Goal: Transaction & Acquisition: Purchase product/service

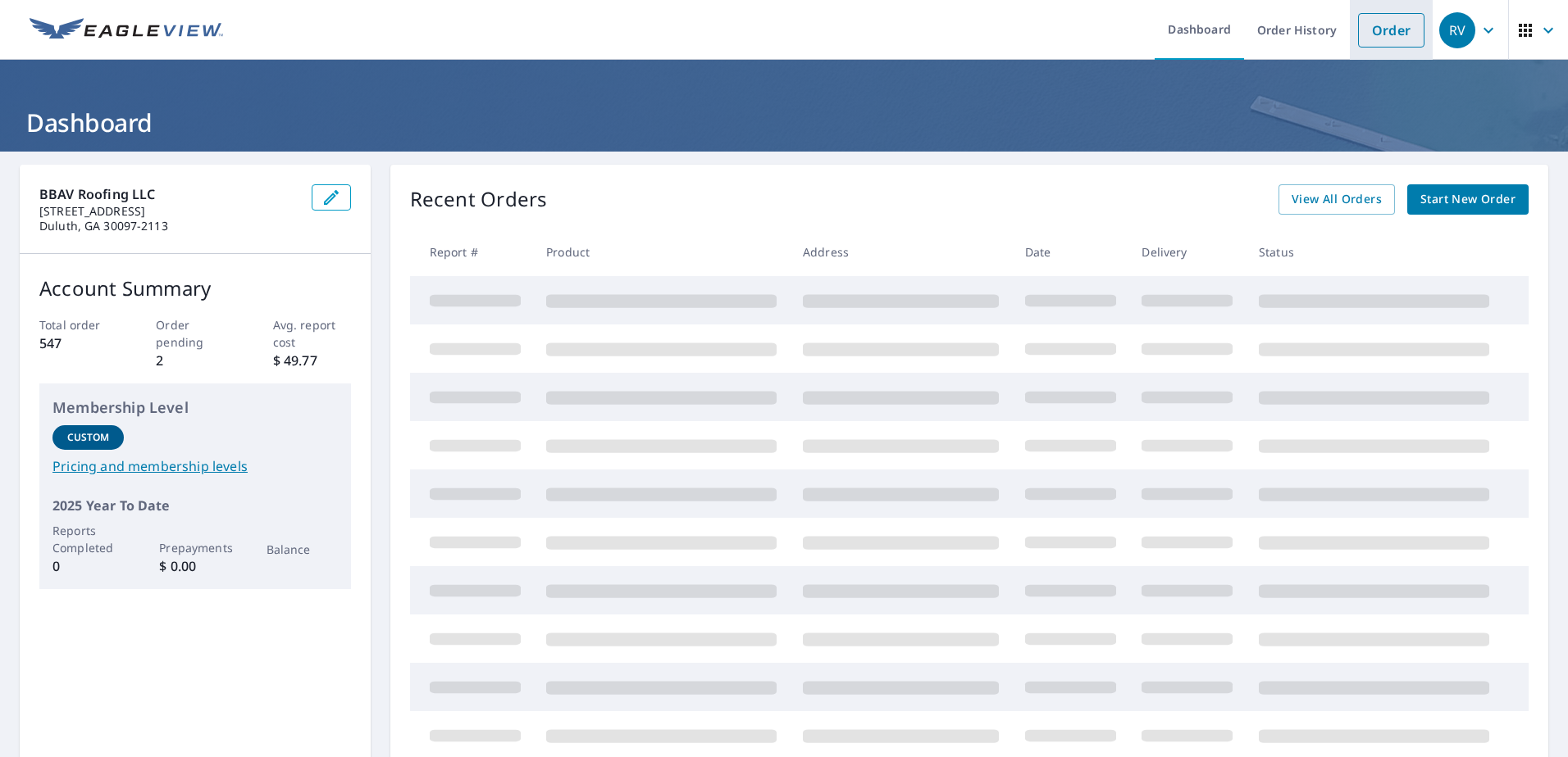
click at [1391, 30] on link "Order" at bounding box center [1390, 30] width 66 height 34
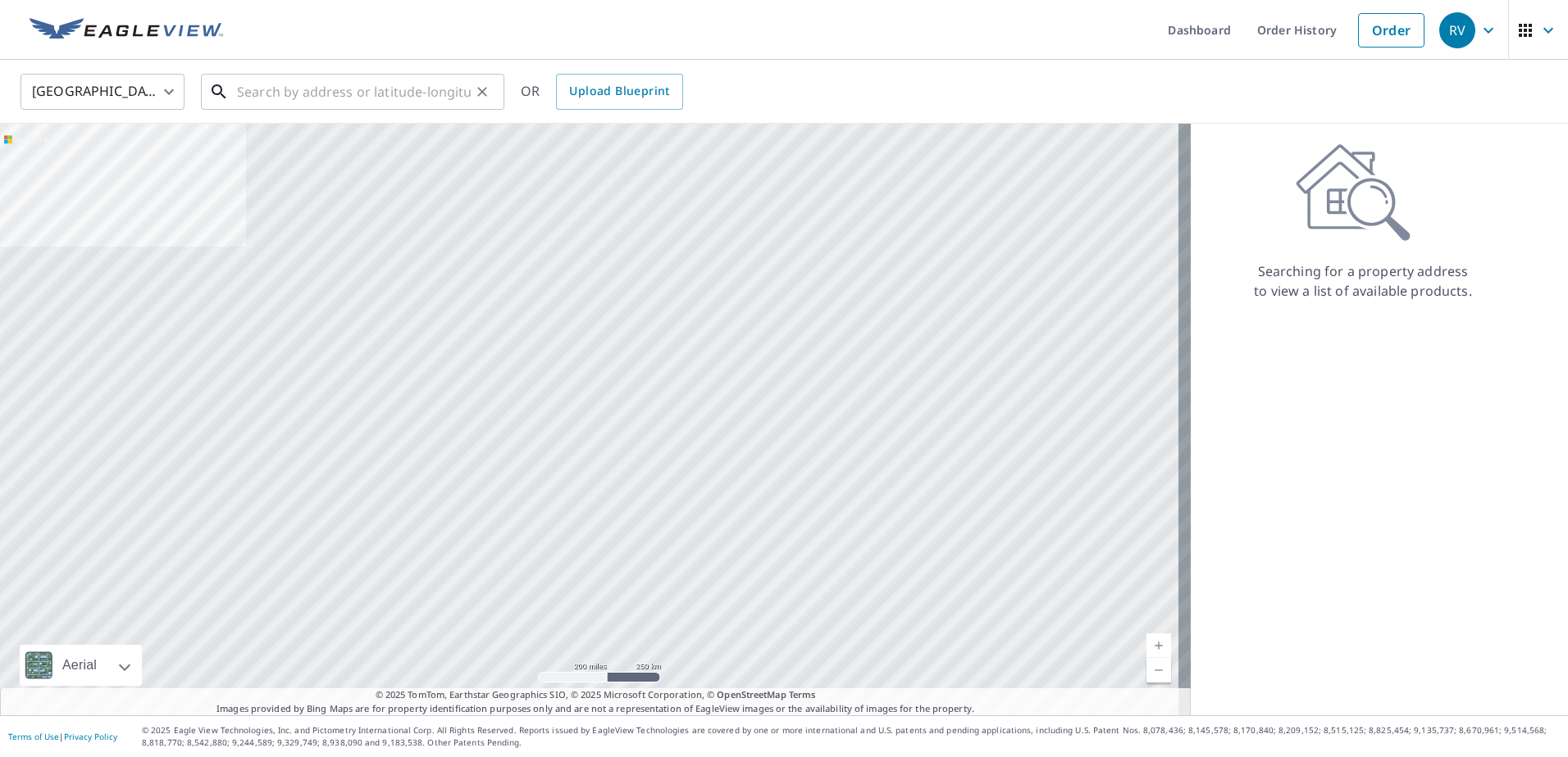
click at [287, 91] on input "text" at bounding box center [354, 91] width 234 height 46
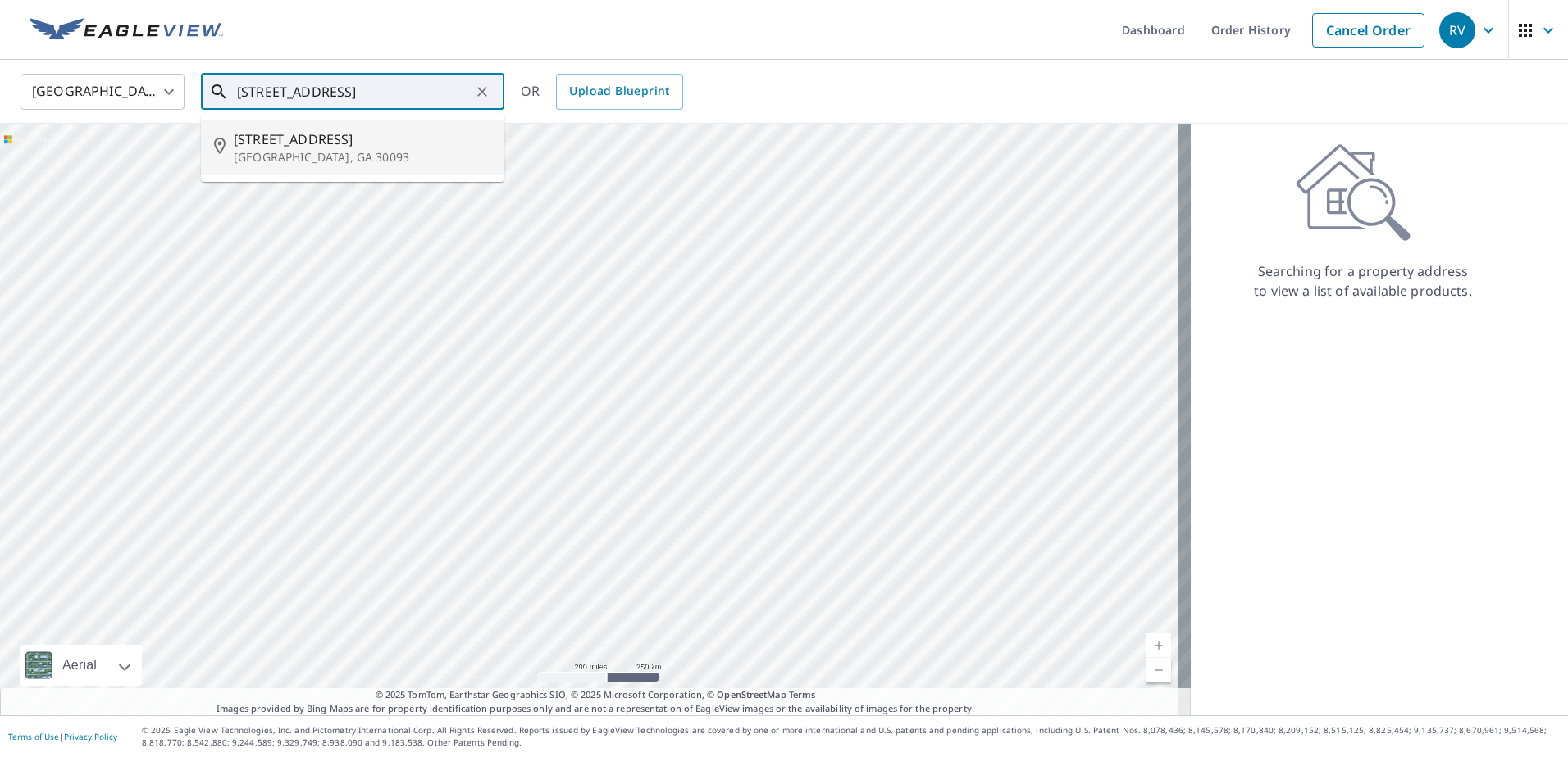
click at [358, 141] on span "[STREET_ADDRESS]" at bounding box center [362, 139] width 258 height 20
type input "[STREET_ADDRESS][PERSON_NAME]"
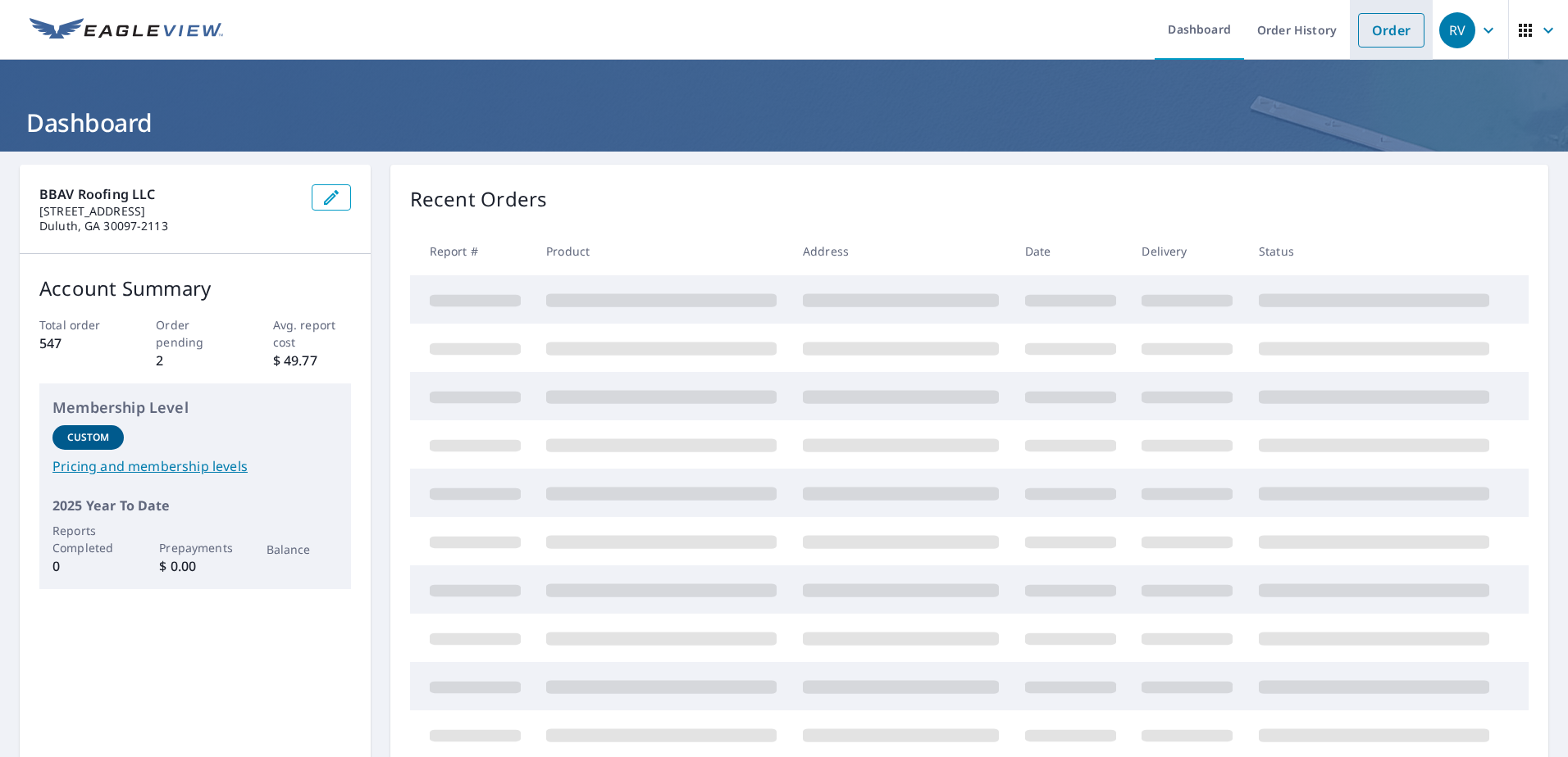
click at [1358, 25] on link "Order" at bounding box center [1390, 30] width 66 height 34
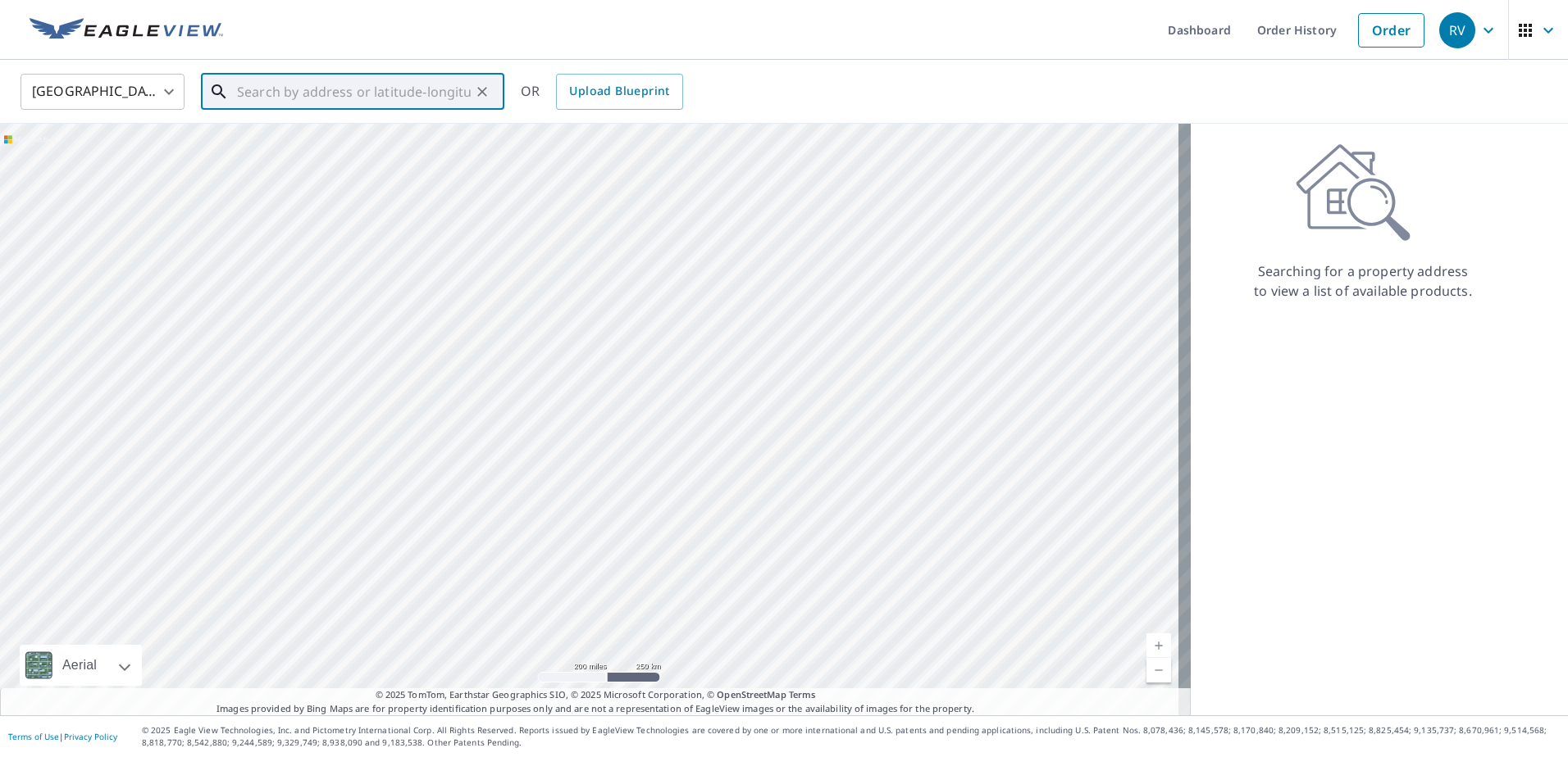
click at [389, 104] on input "text" at bounding box center [354, 91] width 234 height 46
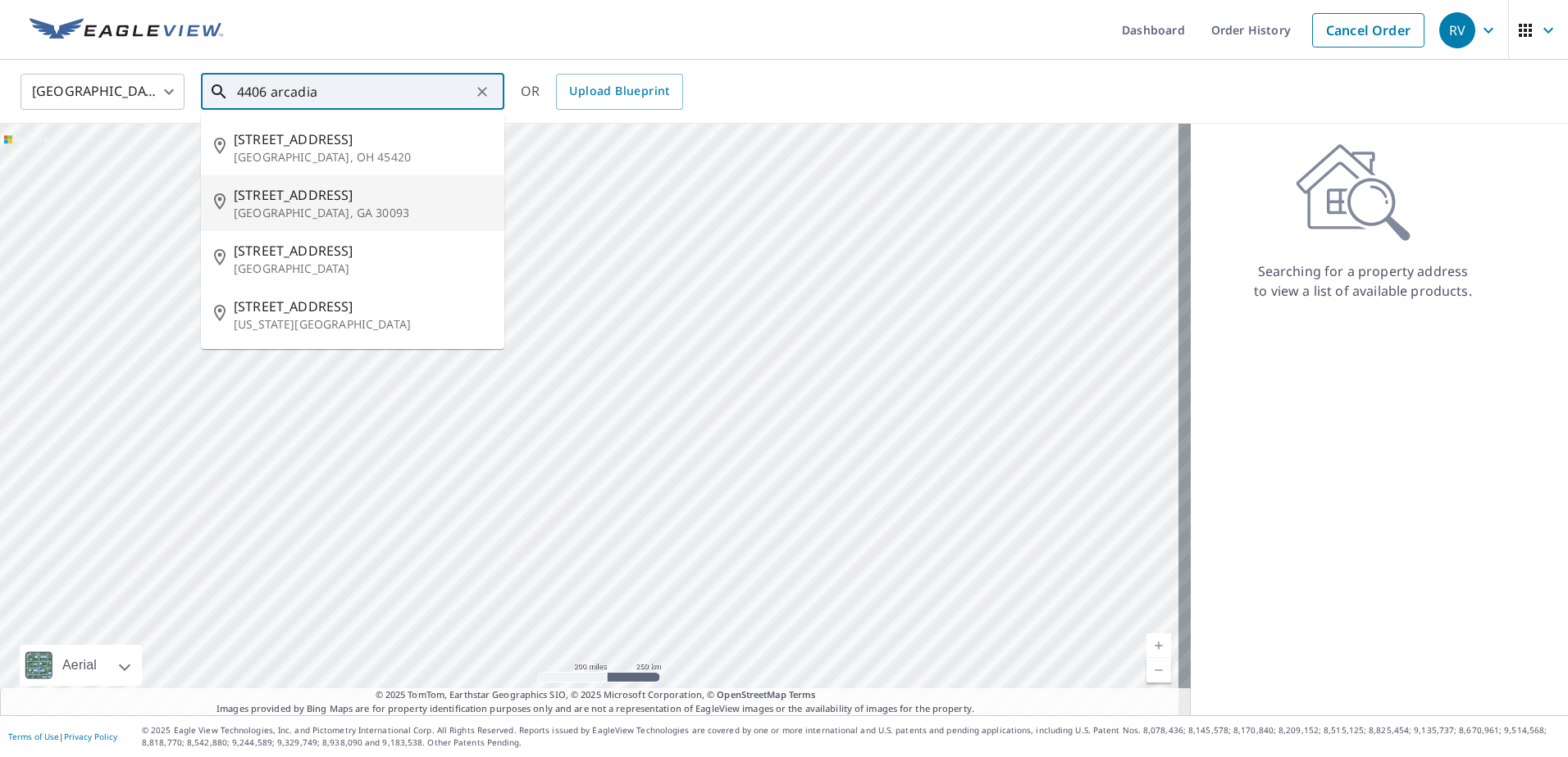
click at [375, 192] on span "[STREET_ADDRESS]" at bounding box center [362, 195] width 258 height 20
type input "[STREET_ADDRESS][PERSON_NAME]"
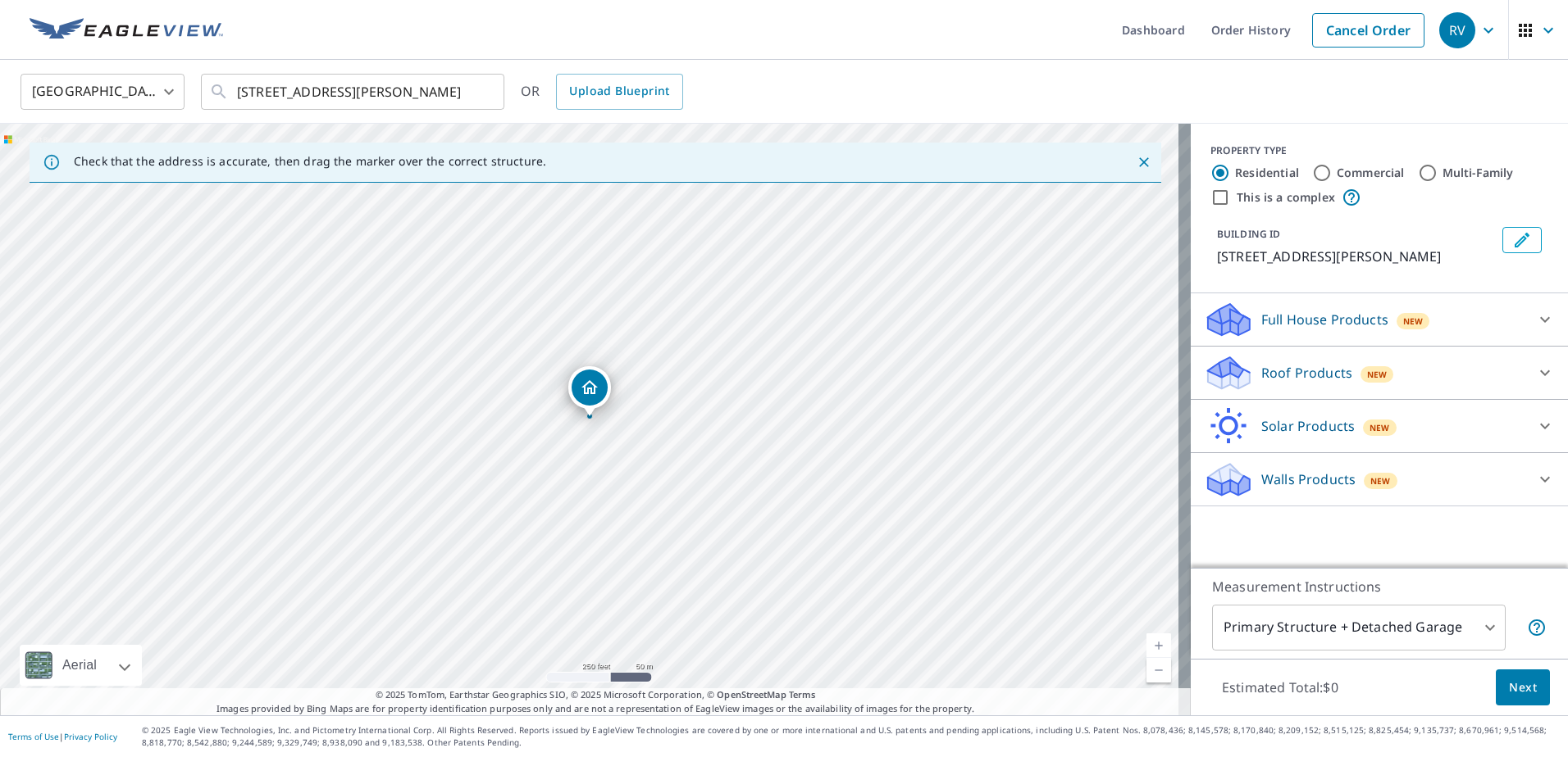
click at [1535, 371] on icon at bounding box center [1545, 372] width 20 height 20
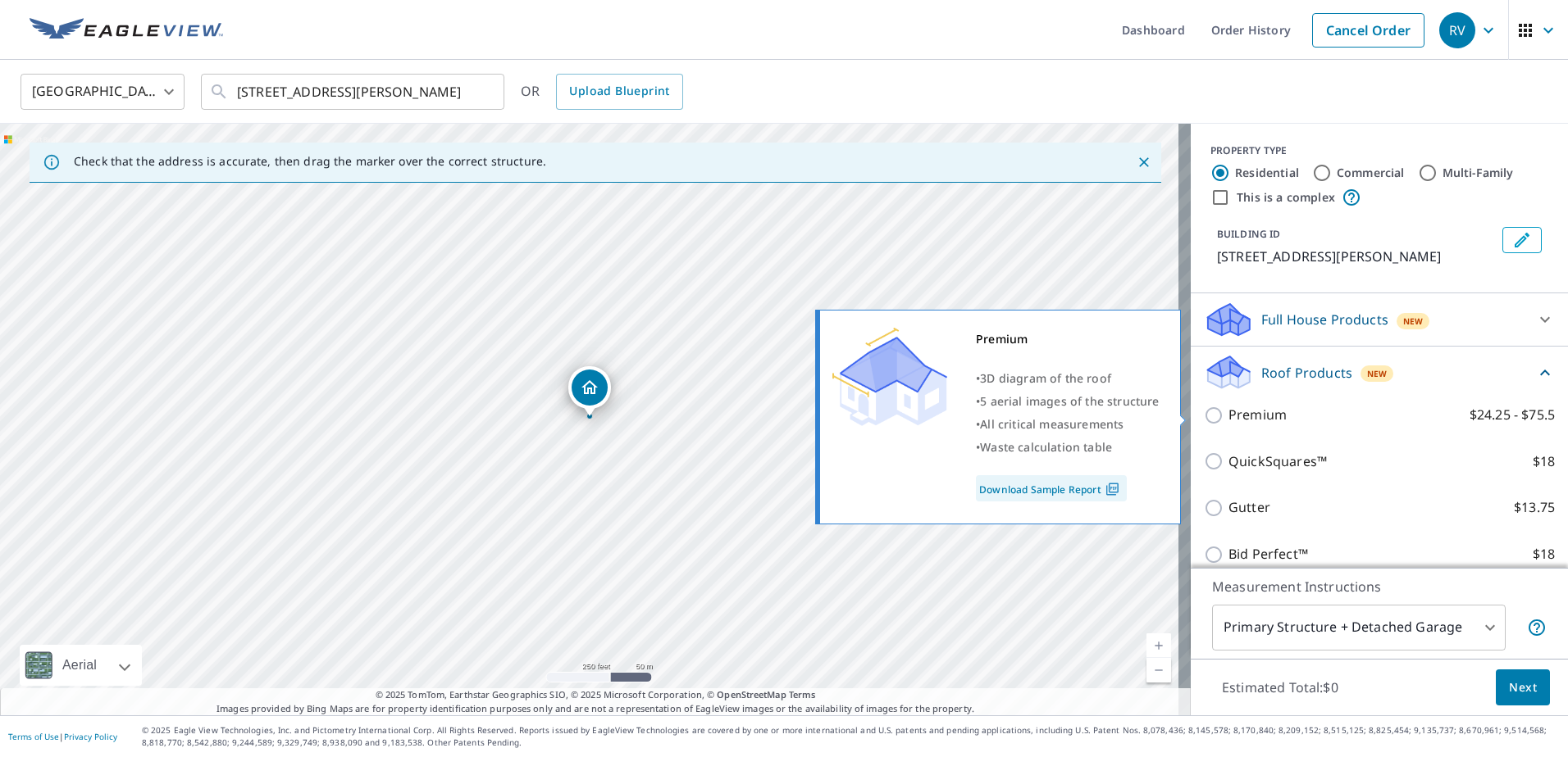
click at [1209, 415] on input "Premium $24.25 - $75.5" at bounding box center [1216, 416] width 25 height 20
checkbox input "true"
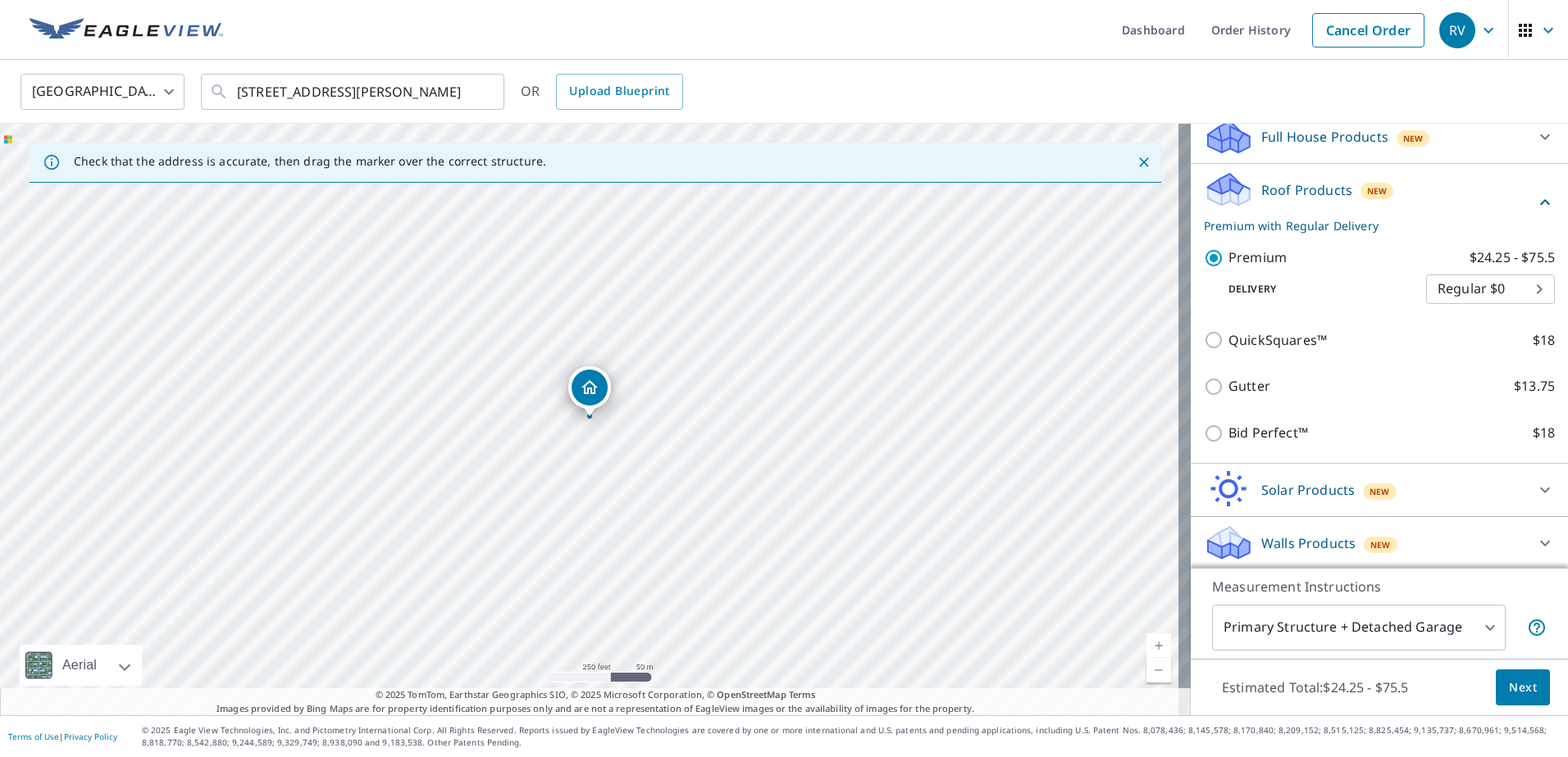
scroll to position [185, 0]
click at [1508, 681] on span "Next" at bounding box center [1522, 688] width 28 height 21
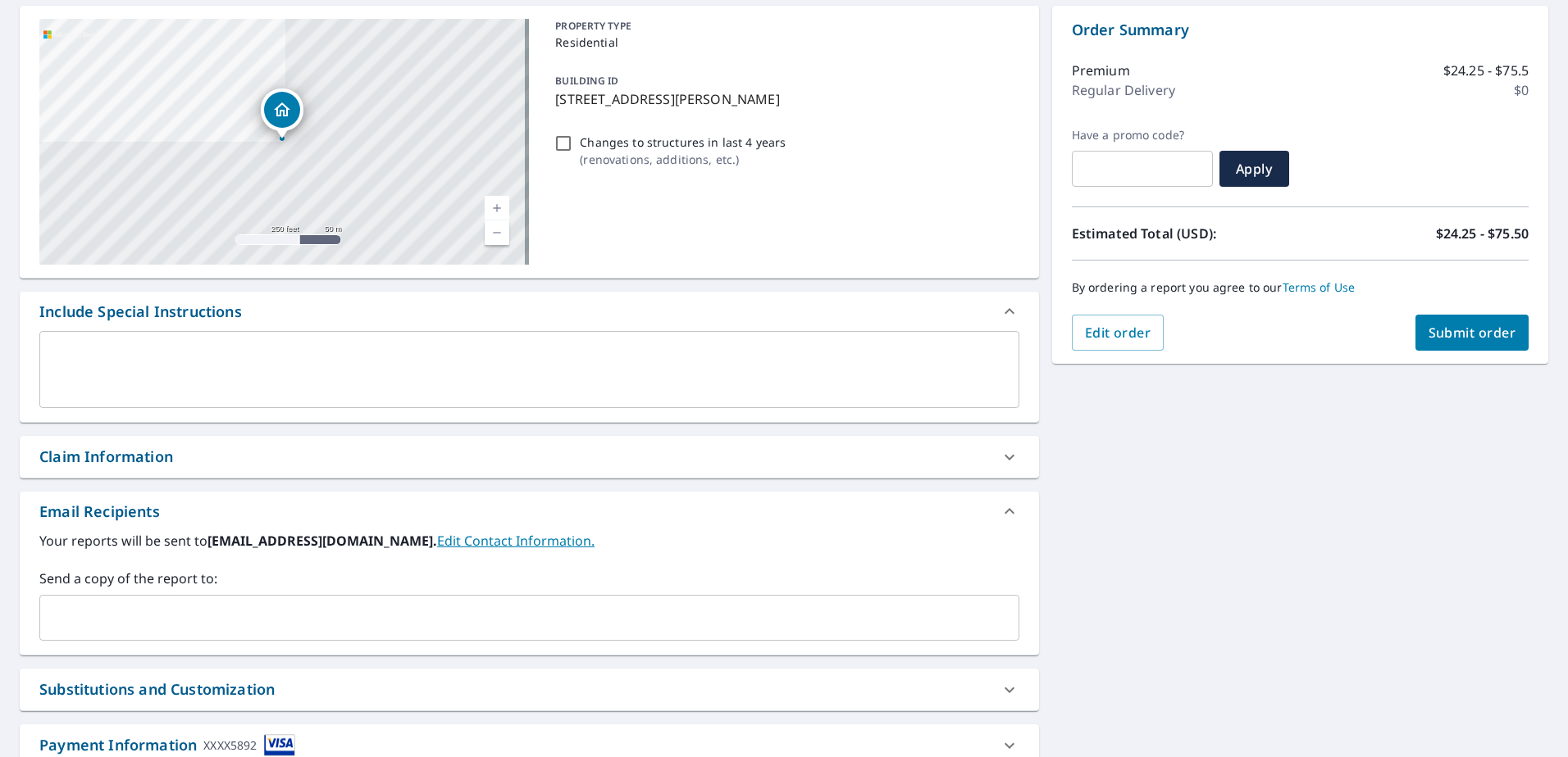
scroll to position [164, 0]
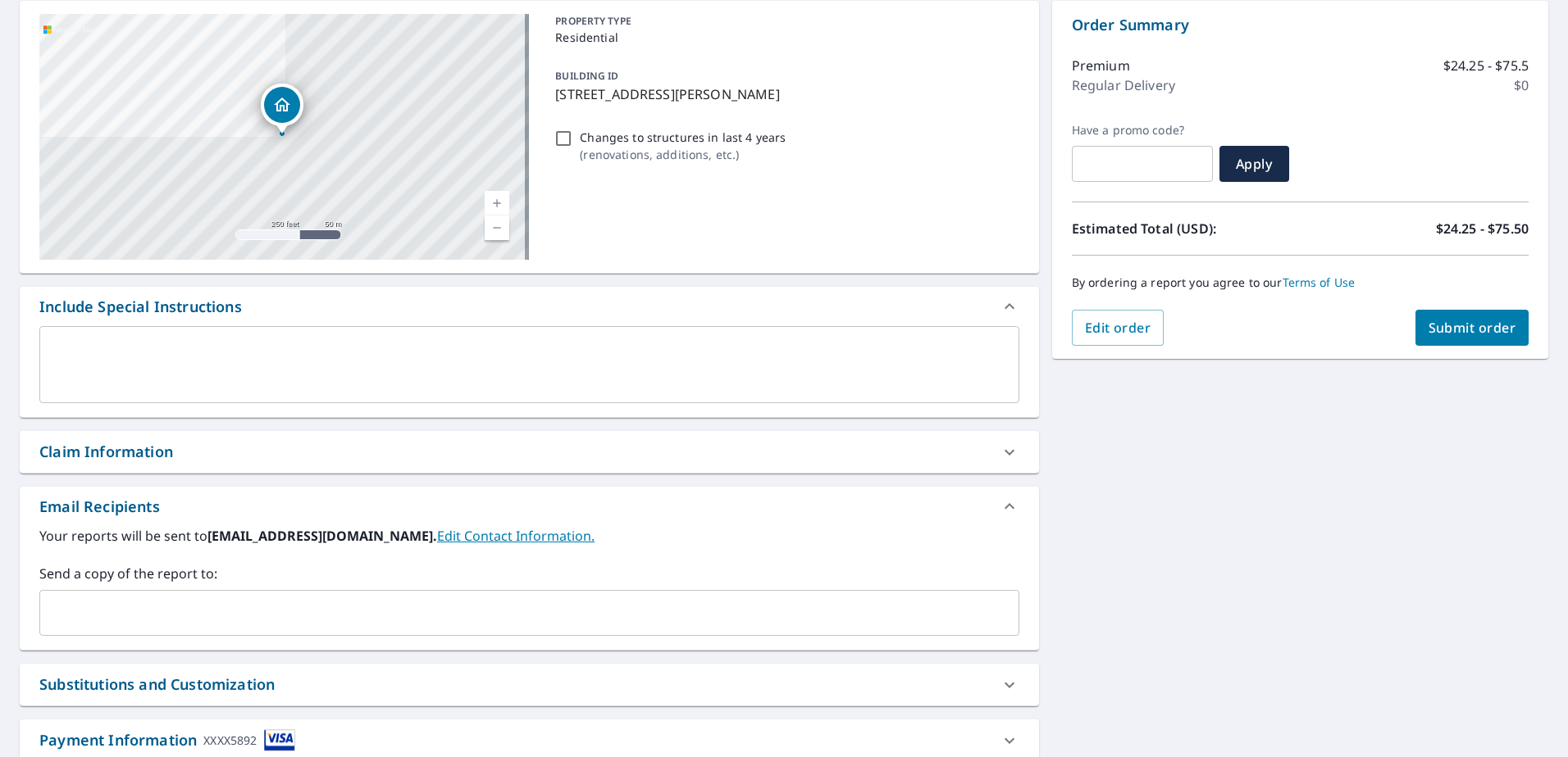
click at [449, 629] on div "​" at bounding box center [530, 612] width 980 height 46
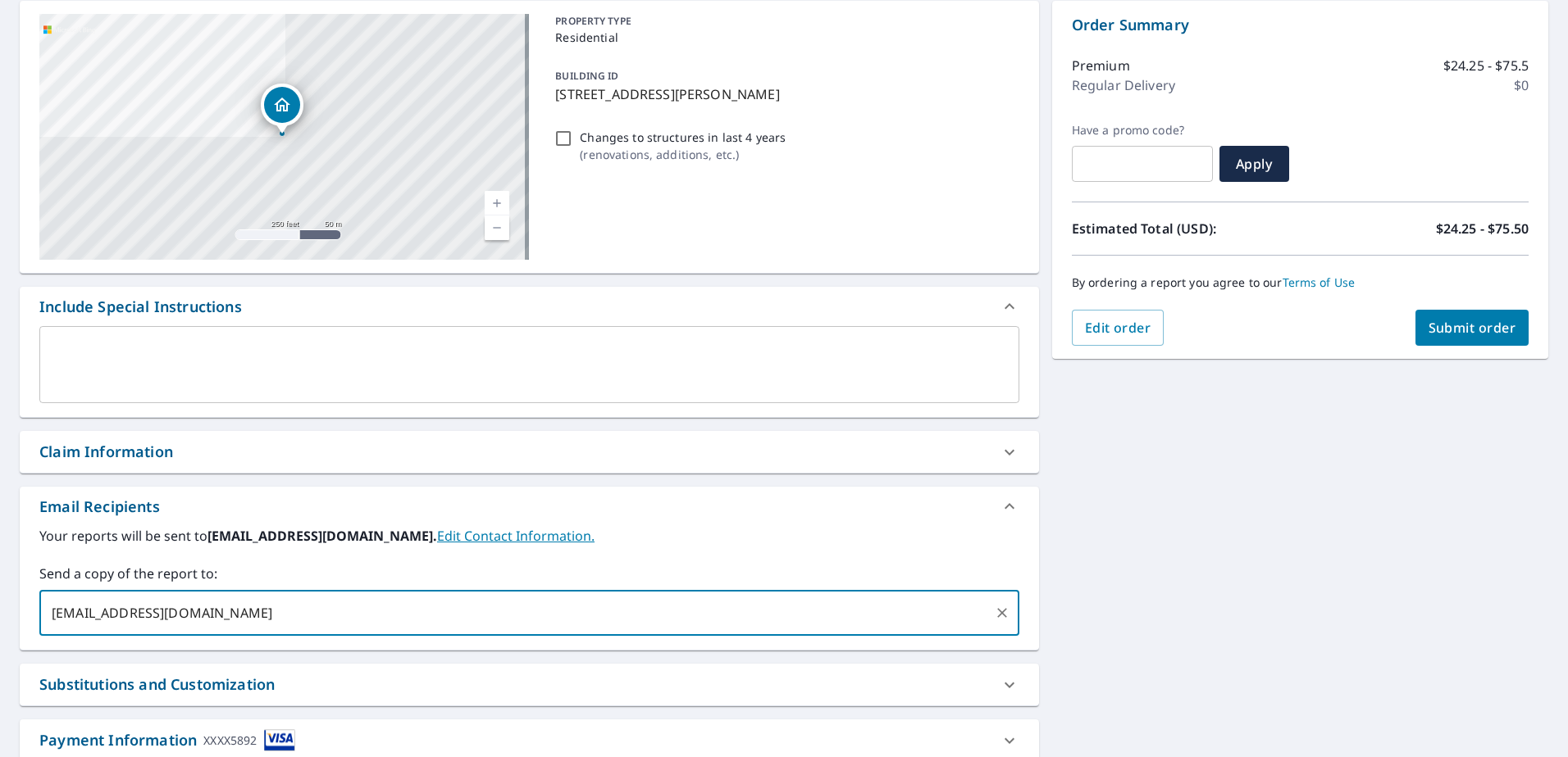
type input "[EMAIL_ADDRESS][DOMAIN_NAME],"
type input "[EMAIL_ADDRESS][DOMAIN_NAME]"
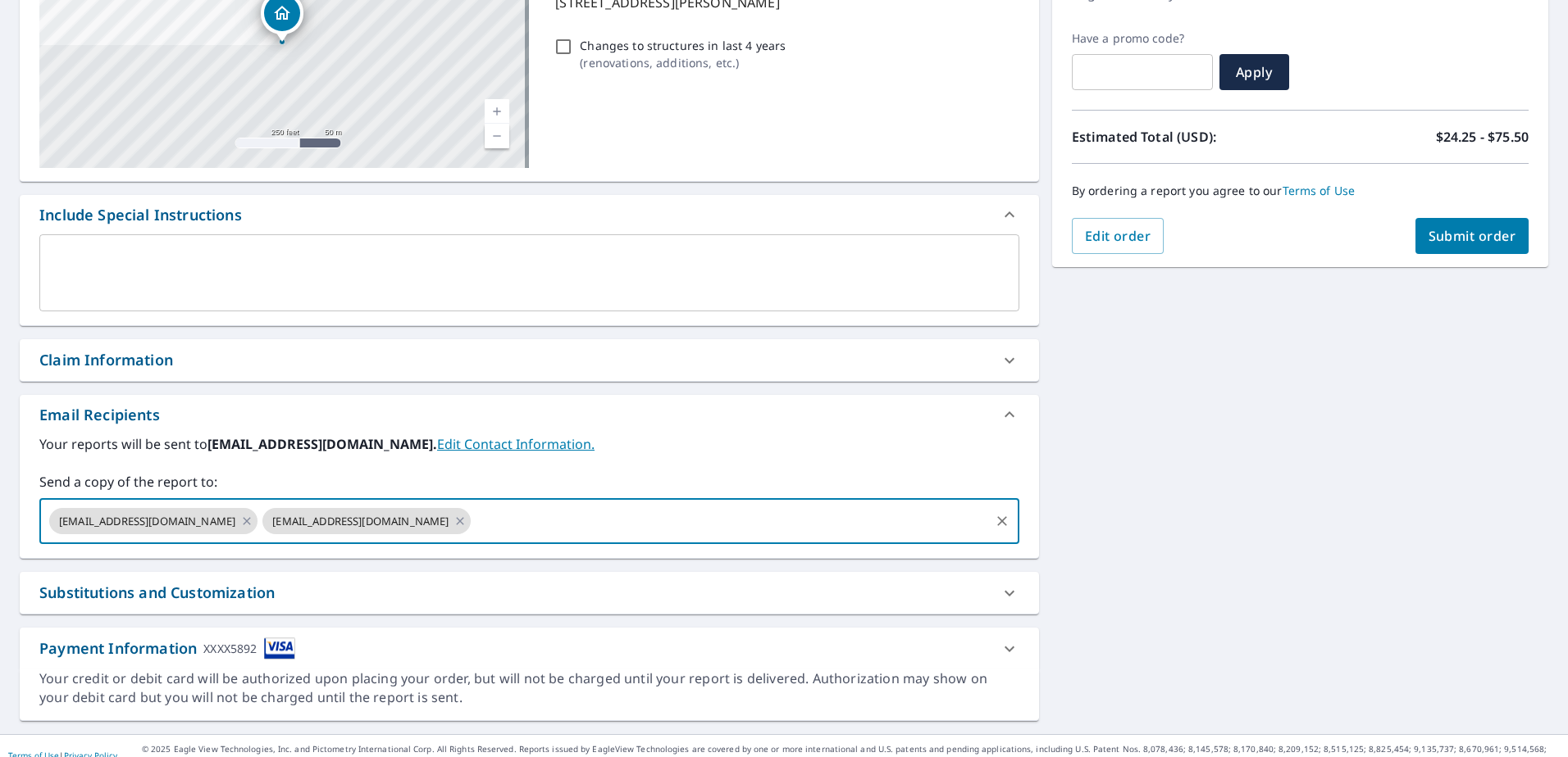
scroll to position [274, 0]
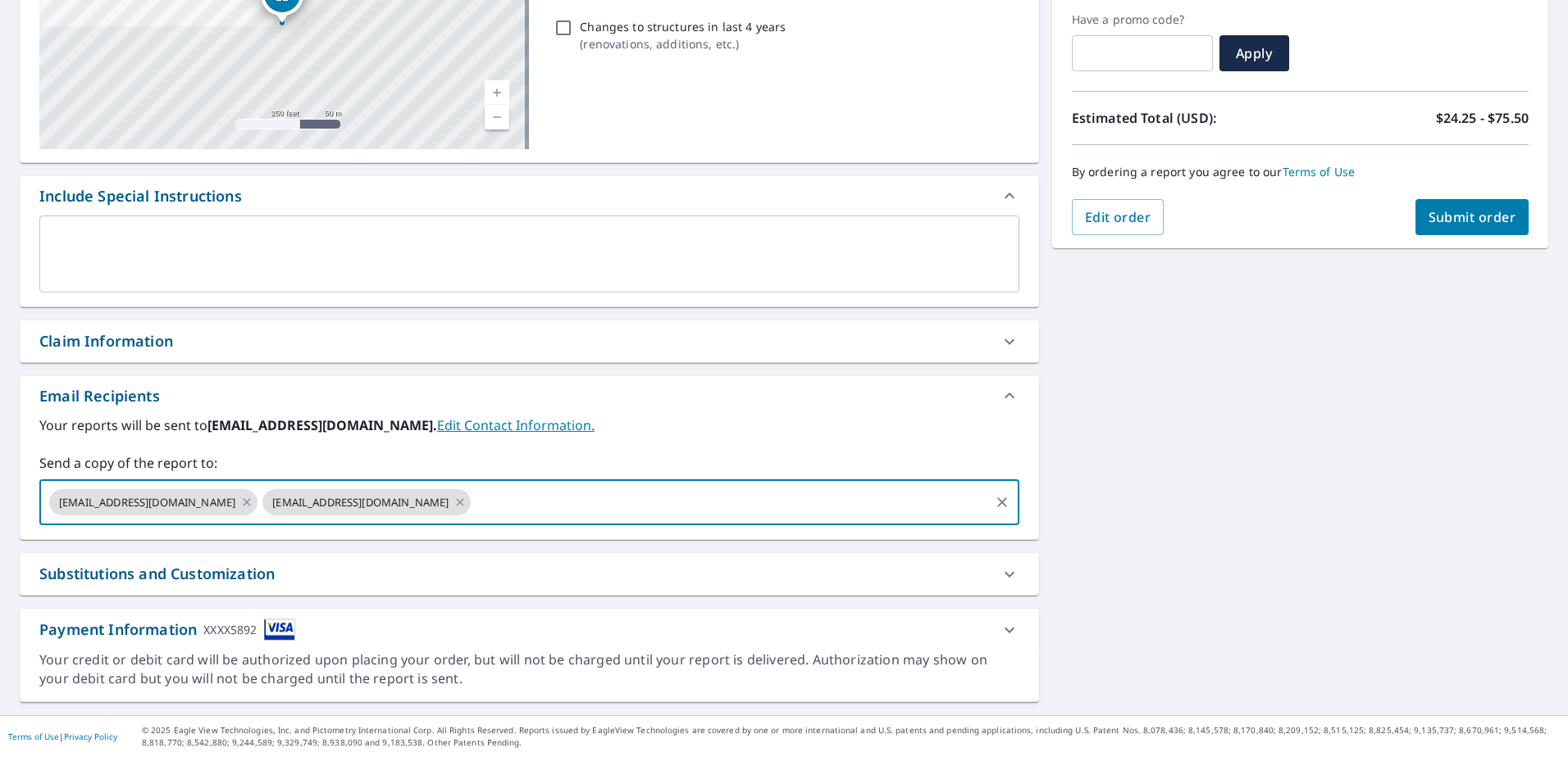
click at [1474, 222] on span "Submit order" at bounding box center [1472, 216] width 88 height 18
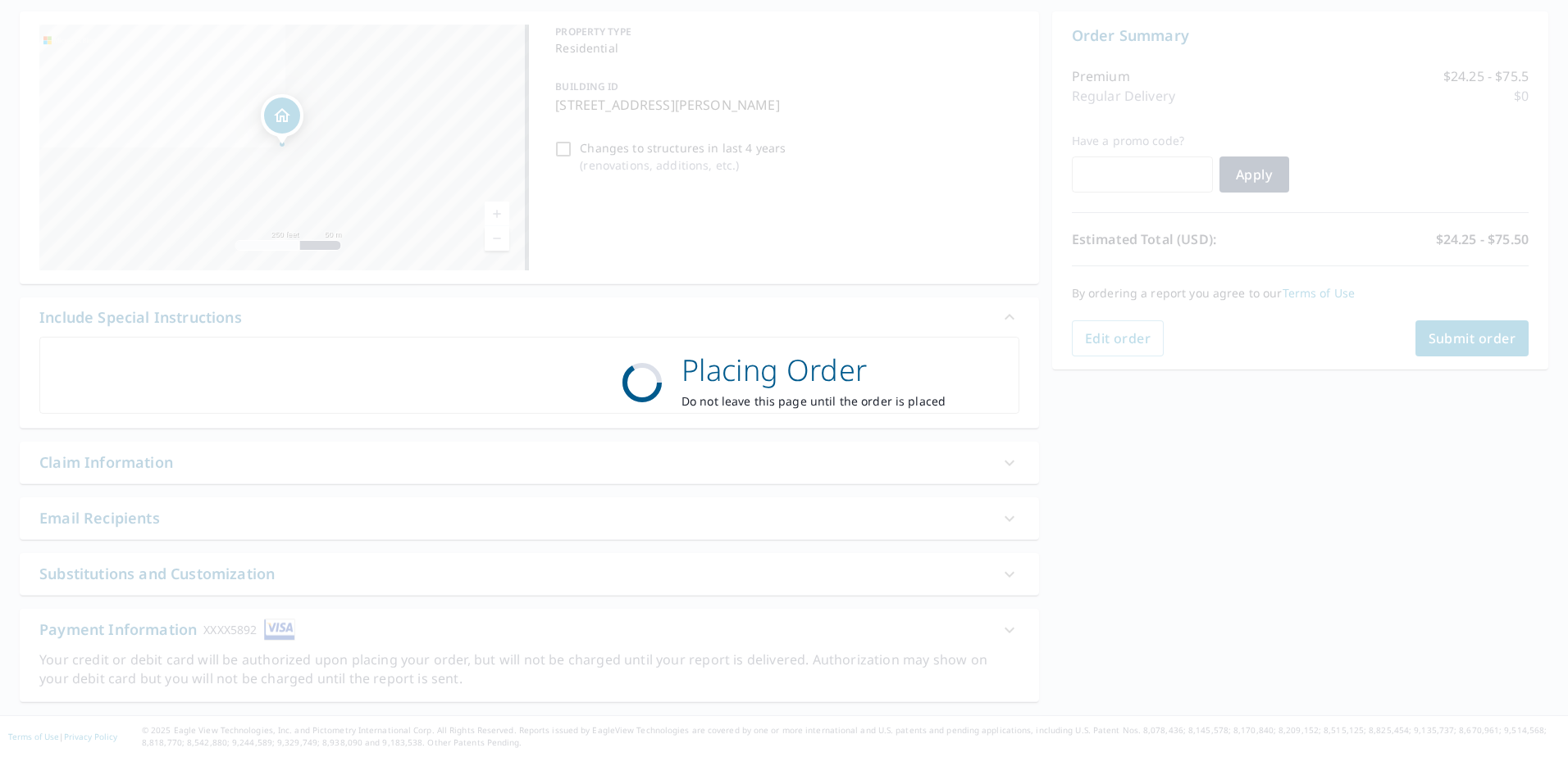
scroll to position [153, 0]
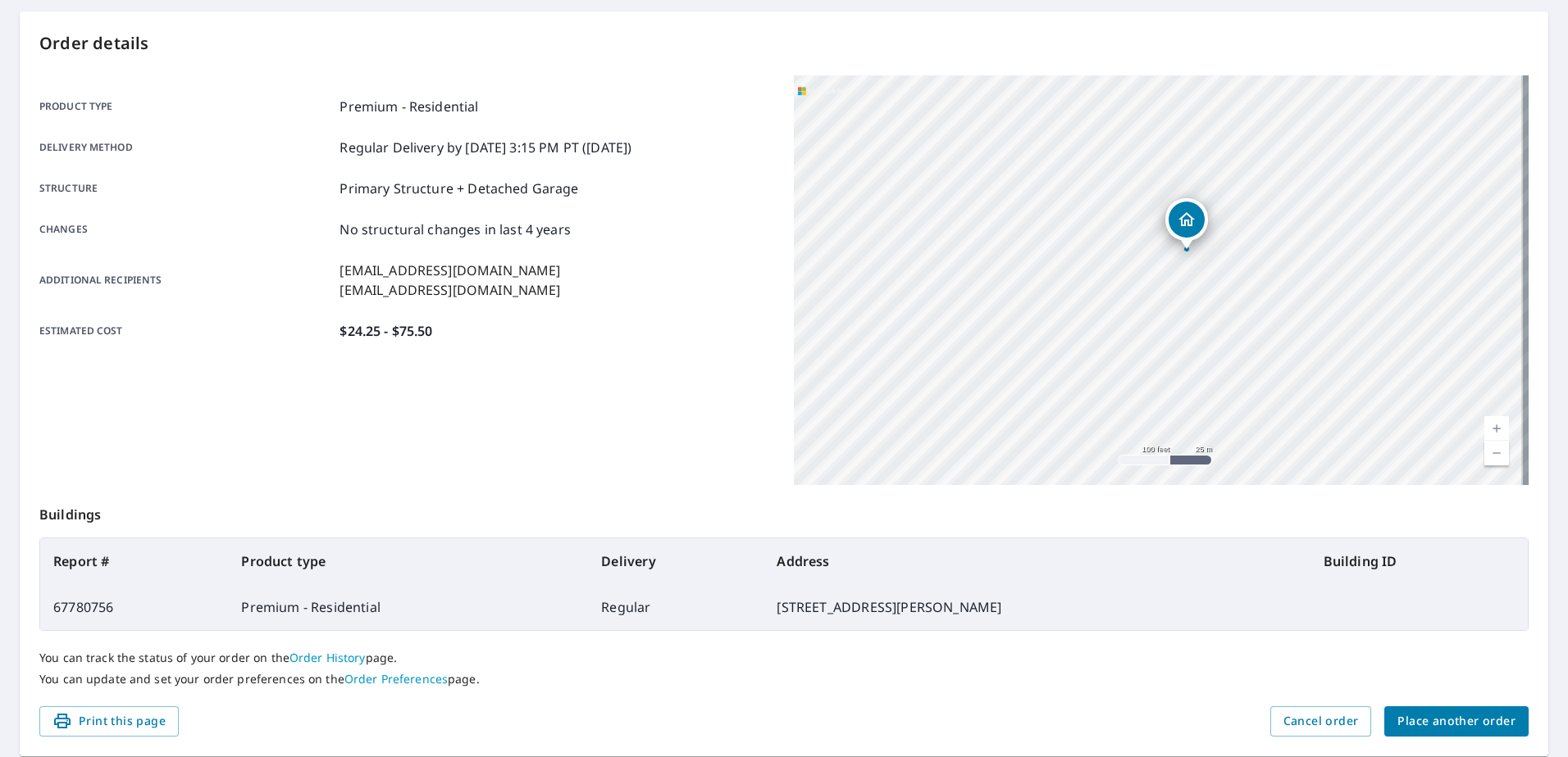
drag, startPoint x: 1327, startPoint y: 250, endPoint x: 1221, endPoint y: 296, distance: 115.6
click at [1222, 296] on div "[STREET_ADDRESS][PERSON_NAME]" at bounding box center [1161, 279] width 735 height 410
